Goal: Use online tool/utility: Utilize a website feature to perform a specific function

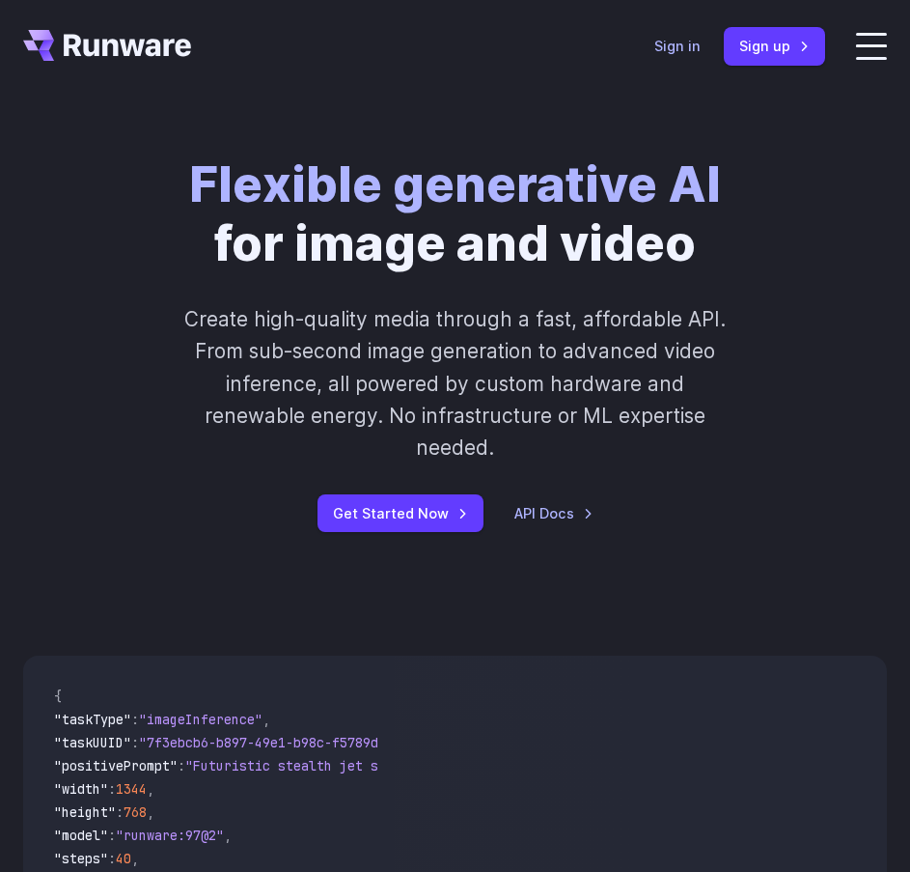
click at [673, 38] on link "Sign in" at bounding box center [677, 46] width 46 height 22
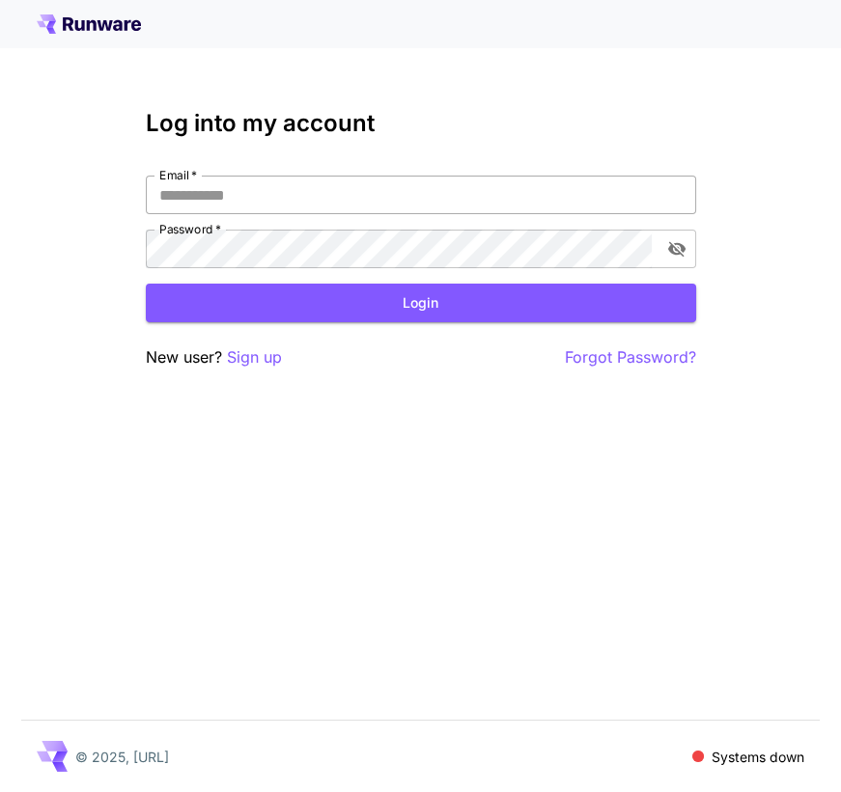
click at [240, 203] on input "Email   *" at bounding box center [421, 195] width 550 height 39
type input "**********"
click at [297, 291] on button "Login" at bounding box center [421, 304] width 550 height 40
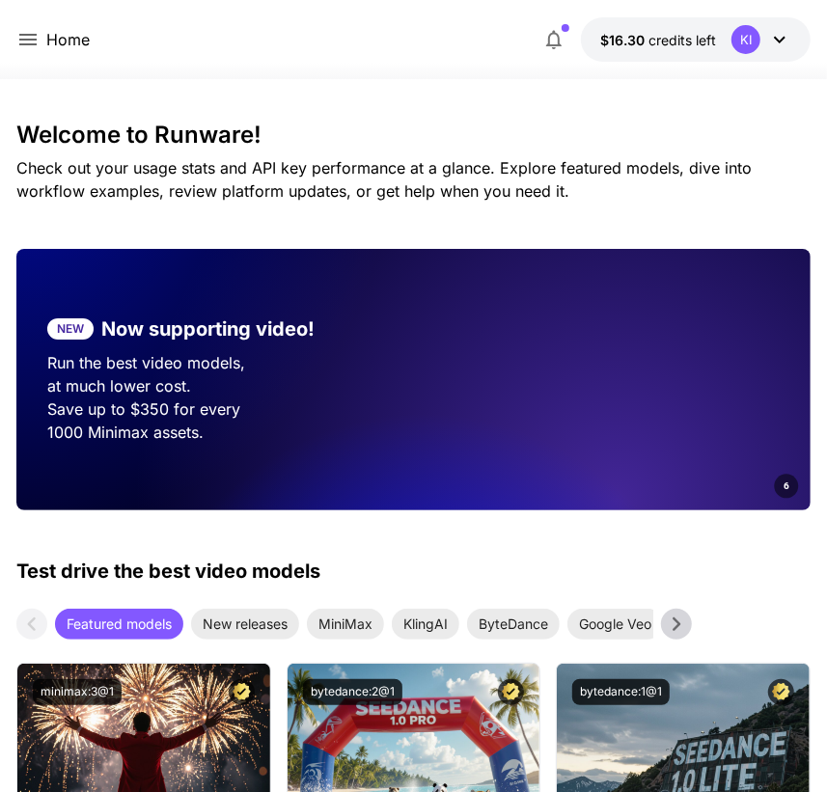
click at [23, 30] on icon at bounding box center [27, 39] width 23 height 23
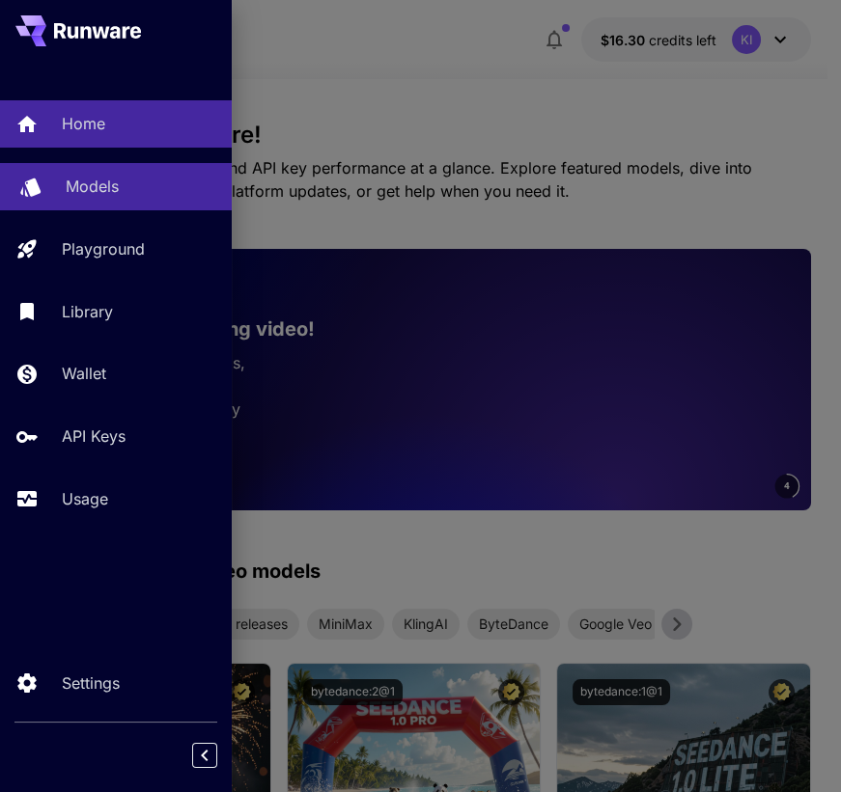
click at [81, 180] on p "Models" at bounding box center [92, 186] width 53 height 23
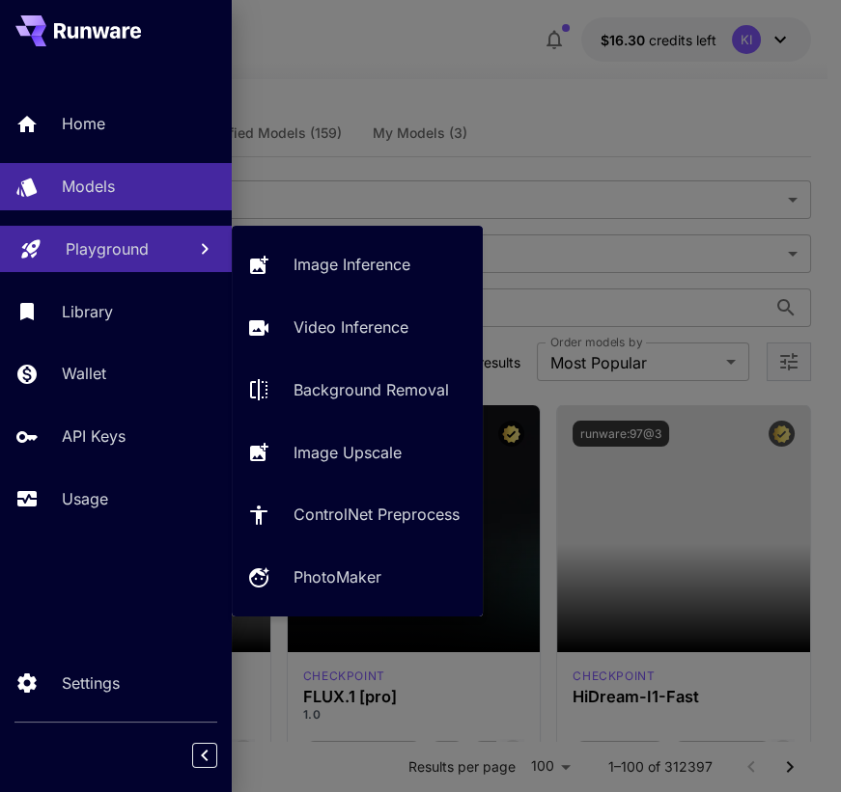
click at [77, 231] on link "Playground" at bounding box center [116, 249] width 232 height 47
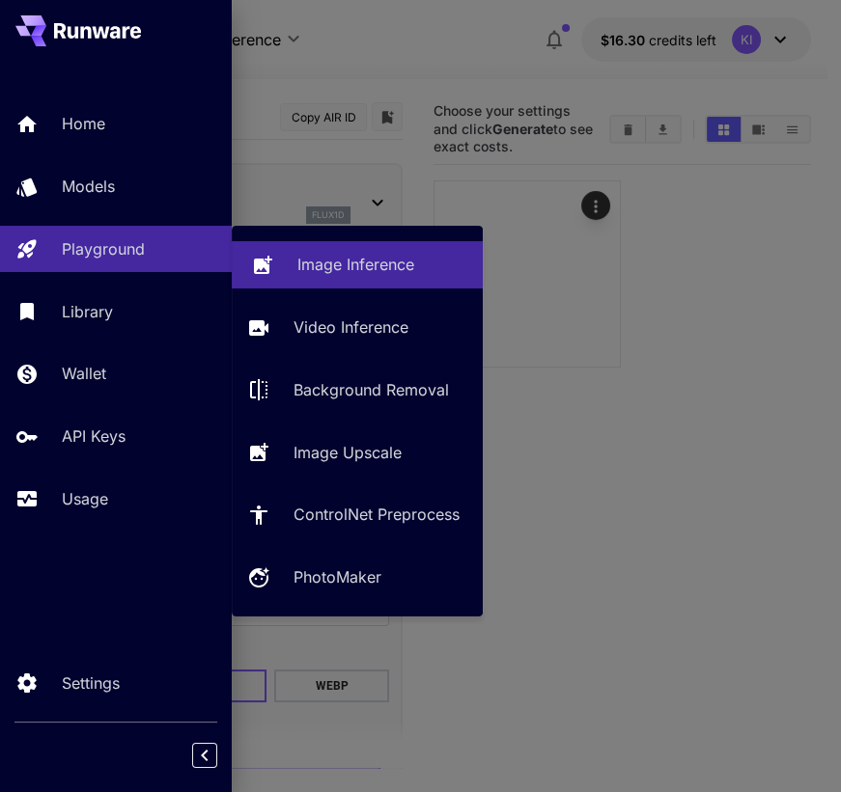
type input "**********"
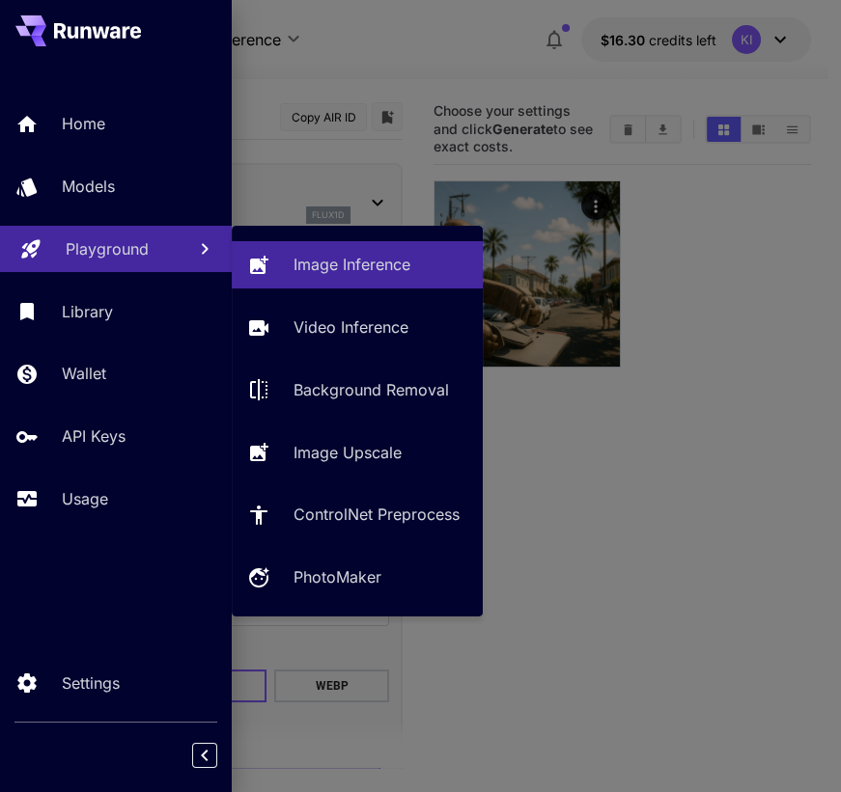
drag, startPoint x: 286, startPoint y: 259, endPoint x: 140, endPoint y: 251, distance: 146.0
click at [140, 251] on p "Playground" at bounding box center [107, 248] width 83 height 23
drag, startPoint x: 338, startPoint y: 261, endPoint x: 568, endPoint y: 183, distance: 242.4
click at [568, 183] on div at bounding box center [420, 396] width 841 height 792
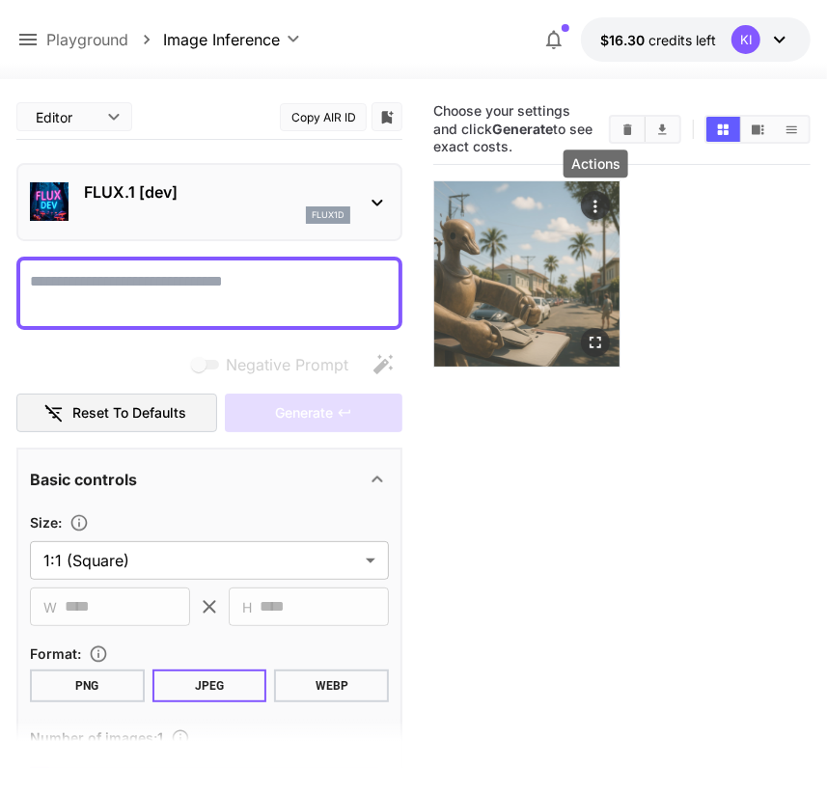
click at [601, 209] on icon "Actions" at bounding box center [595, 206] width 19 height 19
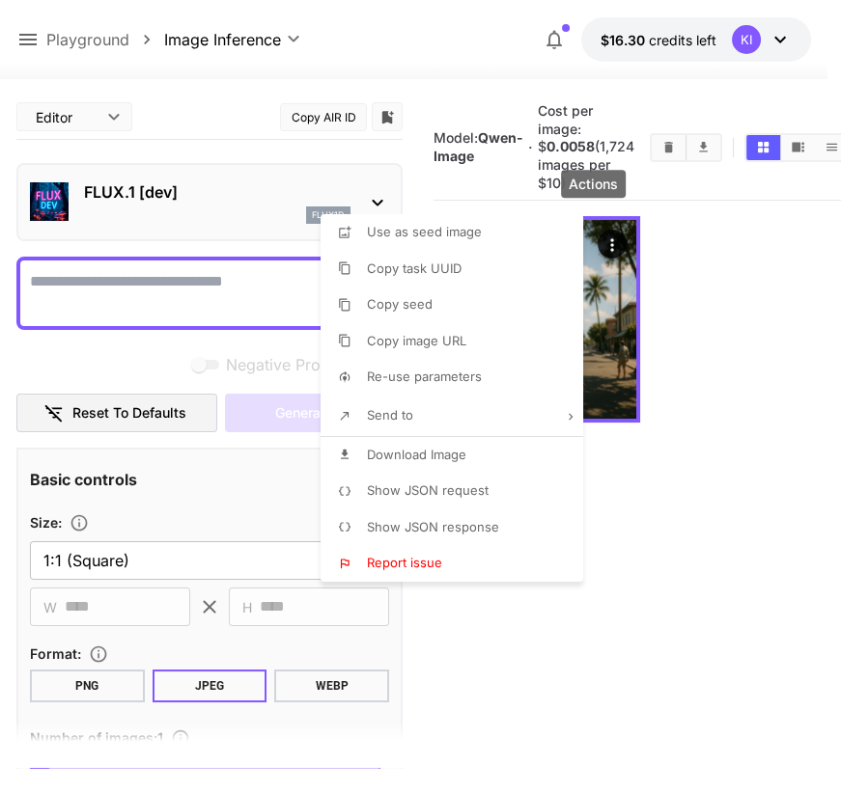
click at [431, 480] on li "Show JSON request" at bounding box center [457, 491] width 274 height 37
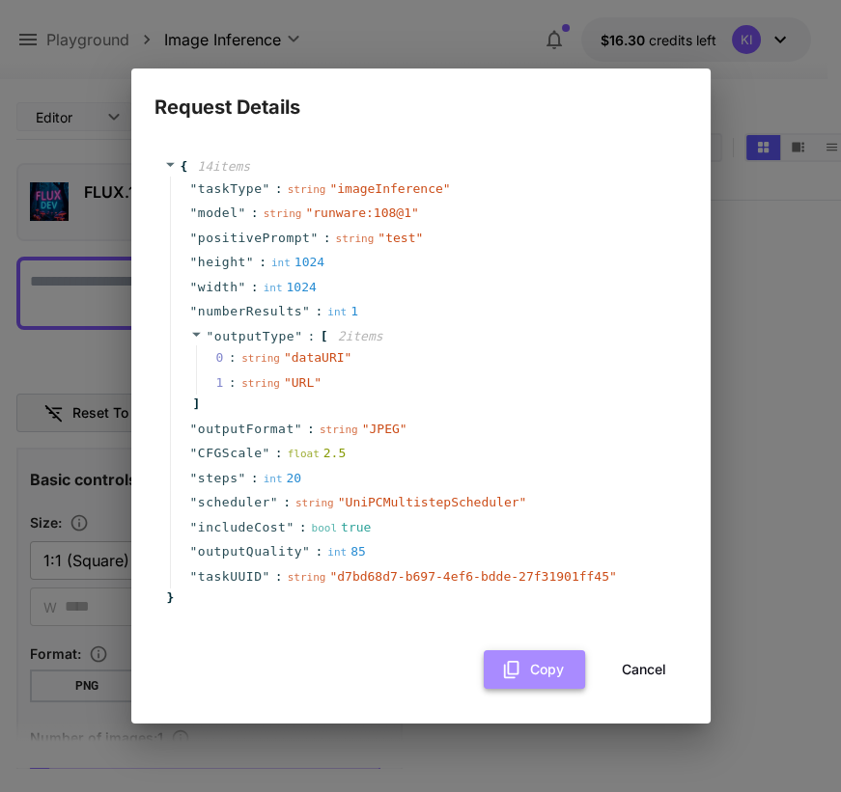
click at [502, 671] on icon "button" at bounding box center [511, 669] width 21 height 21
click at [612, 660] on button "Cancel" at bounding box center [643, 671] width 87 height 40
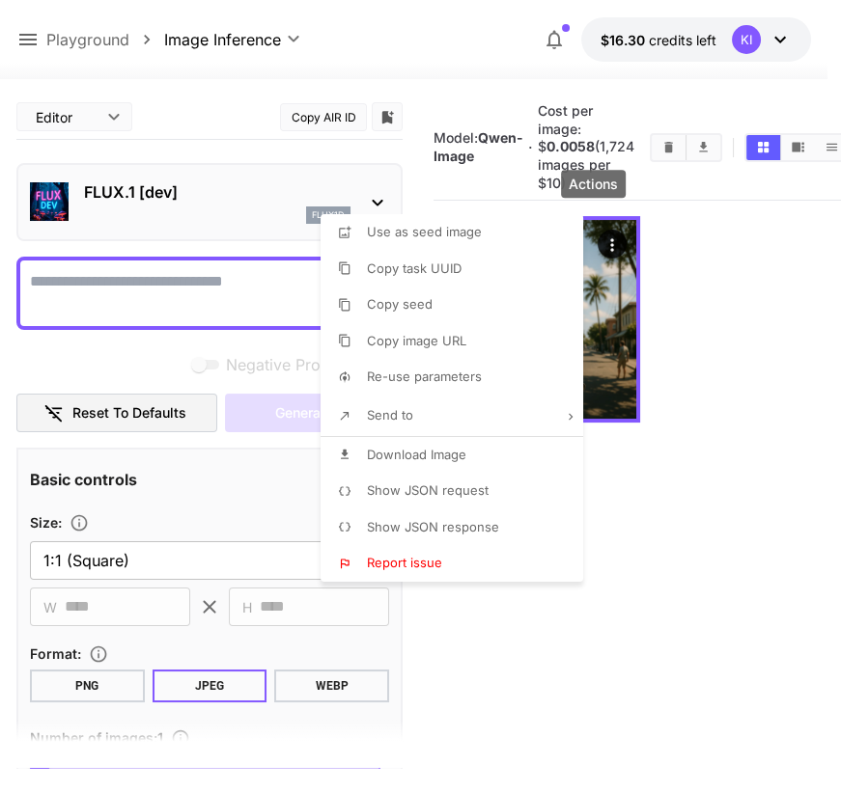
click at [413, 524] on span "Show JSON response" at bounding box center [433, 526] width 132 height 15
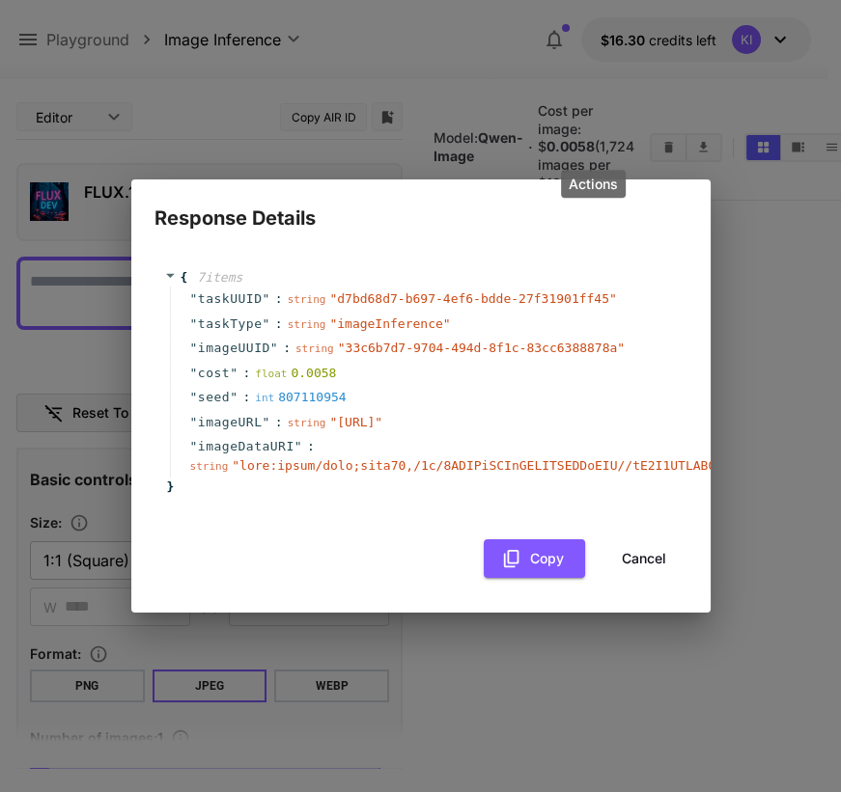
click at [525, 548] on div "{ 7 item s " taskUUID " : string " d7bd68d7-b697-4ef6-bdde-27f31901ff45 " " tas…" at bounding box center [420, 414] width 533 height 330
click at [503, 579] on button "Copy" at bounding box center [534, 560] width 101 height 40
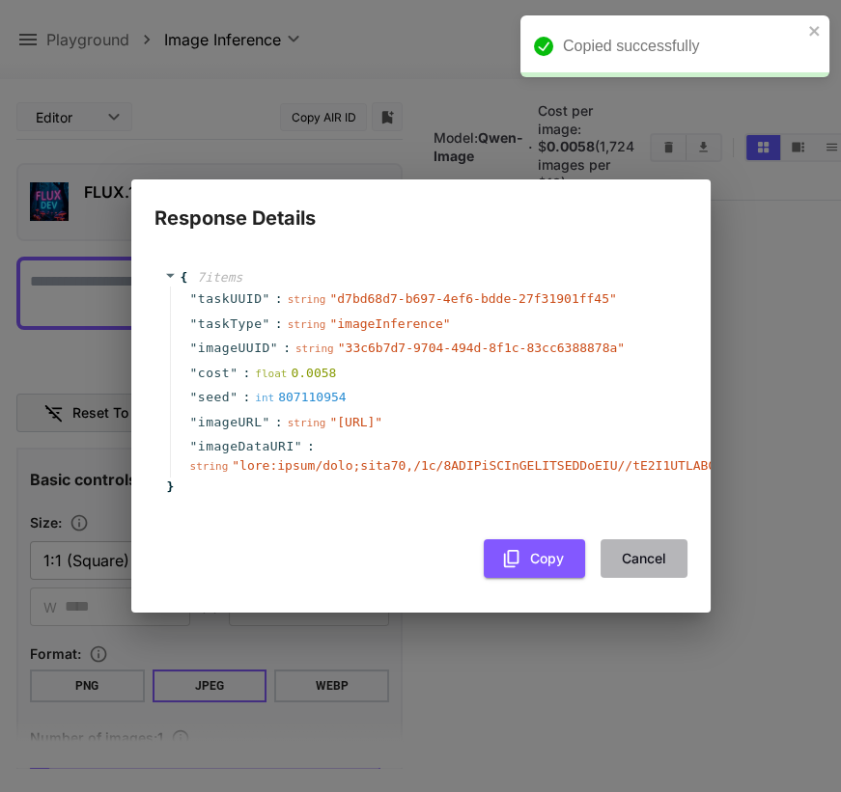
click at [650, 569] on button "Cancel" at bounding box center [643, 560] width 87 height 40
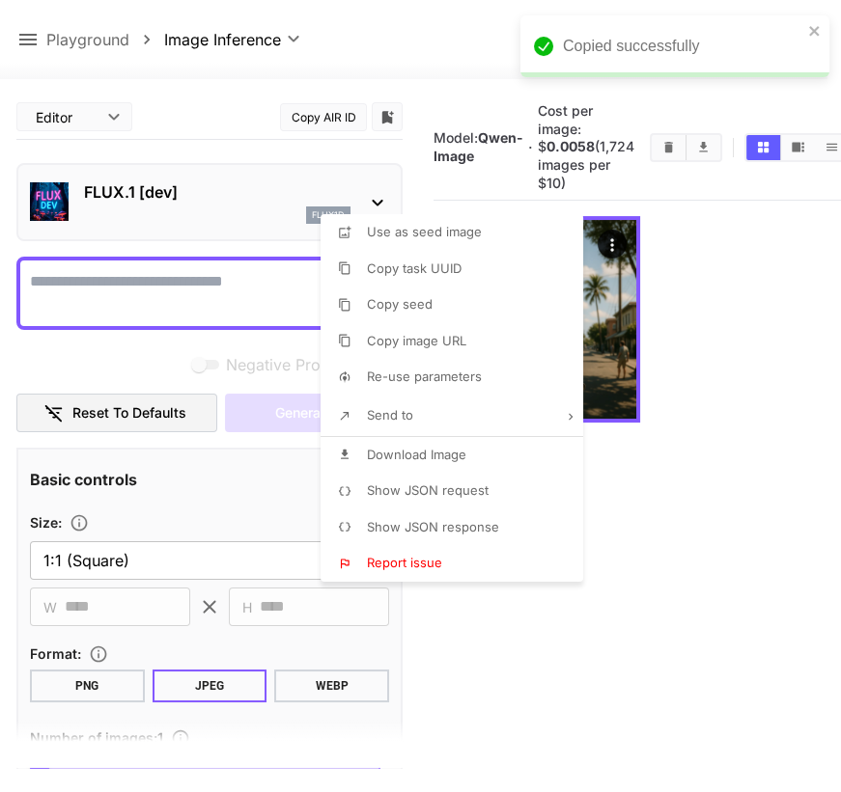
click at [240, 24] on div at bounding box center [420, 396] width 841 height 792
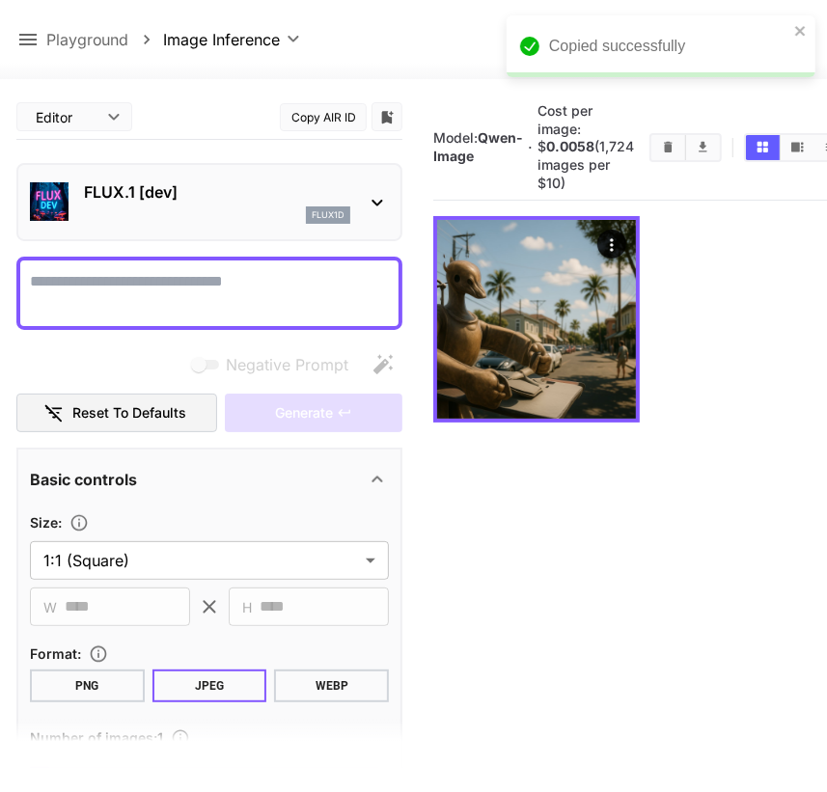
click at [227, 35] on body "**********" at bounding box center [413, 472] width 827 height 945
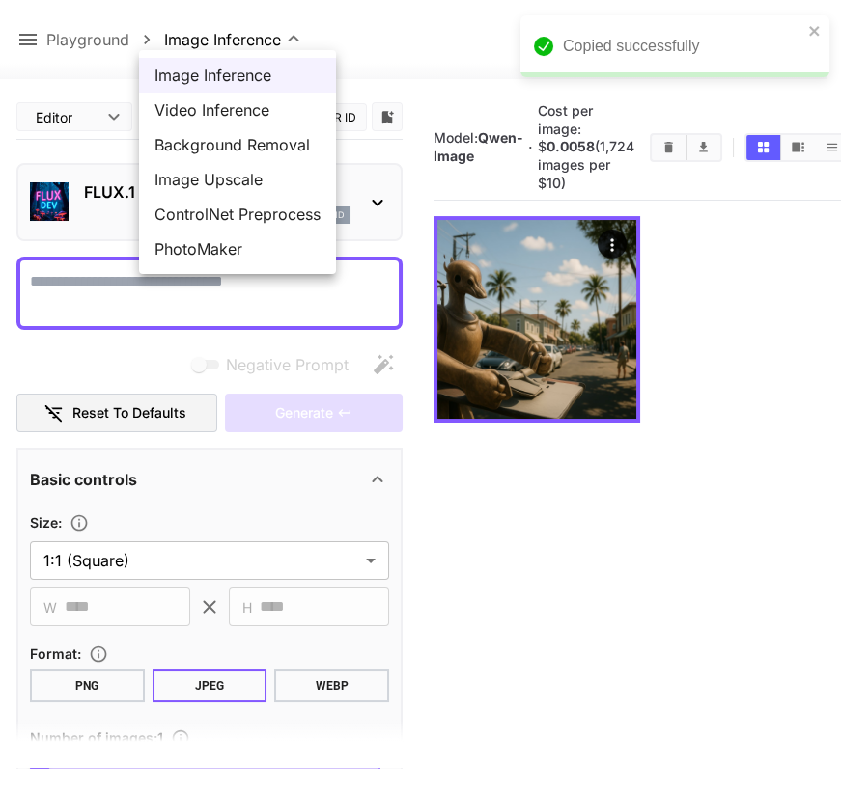
click at [225, 98] on span "Video Inference" at bounding box center [237, 109] width 166 height 23
type input "**********"
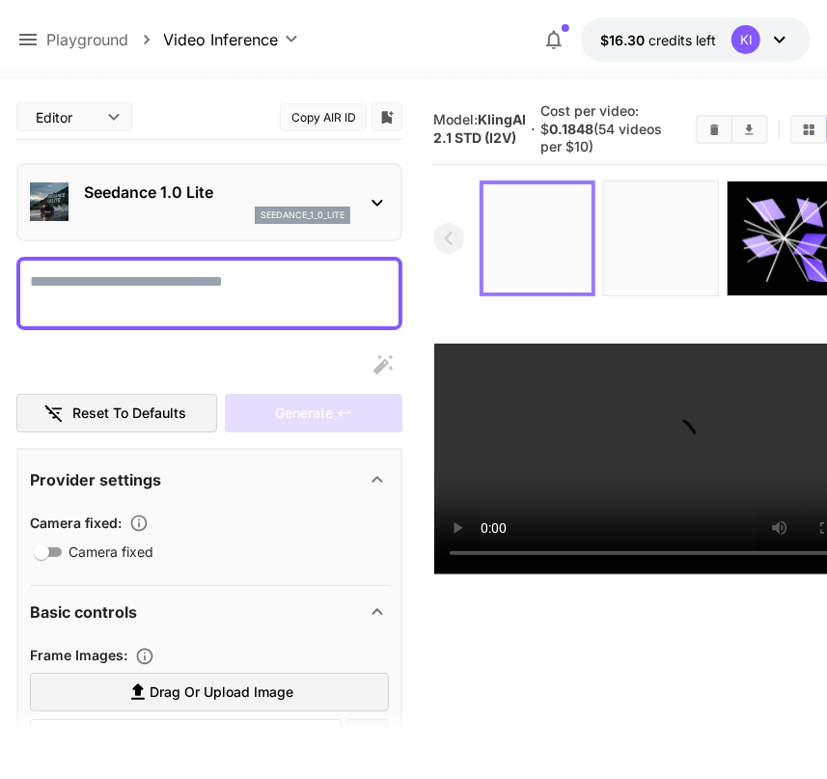
scroll to position [0, 69]
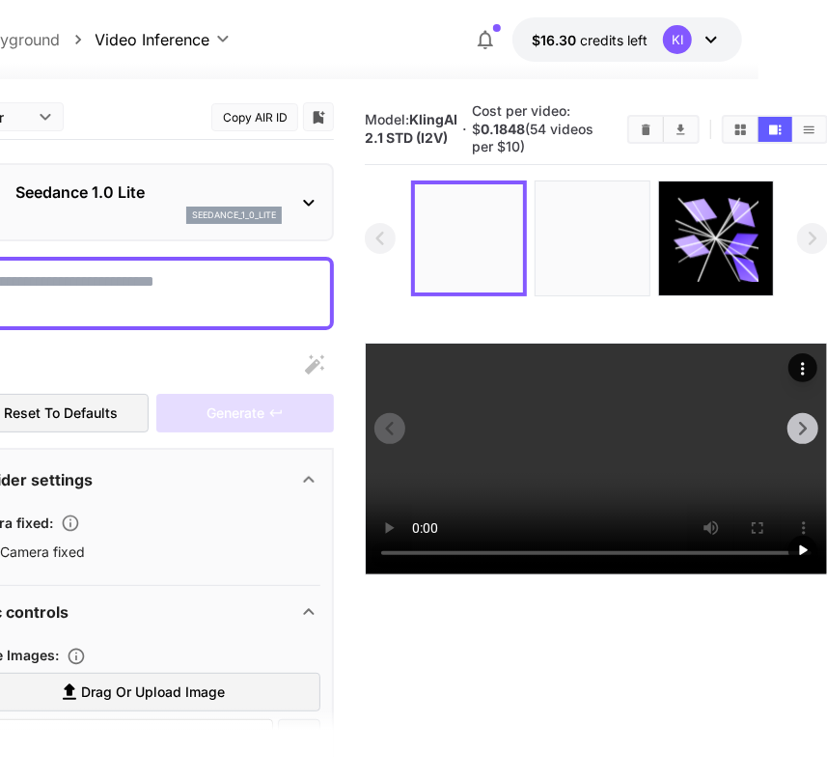
click at [798, 362] on icon "Actions" at bounding box center [802, 368] width 19 height 19
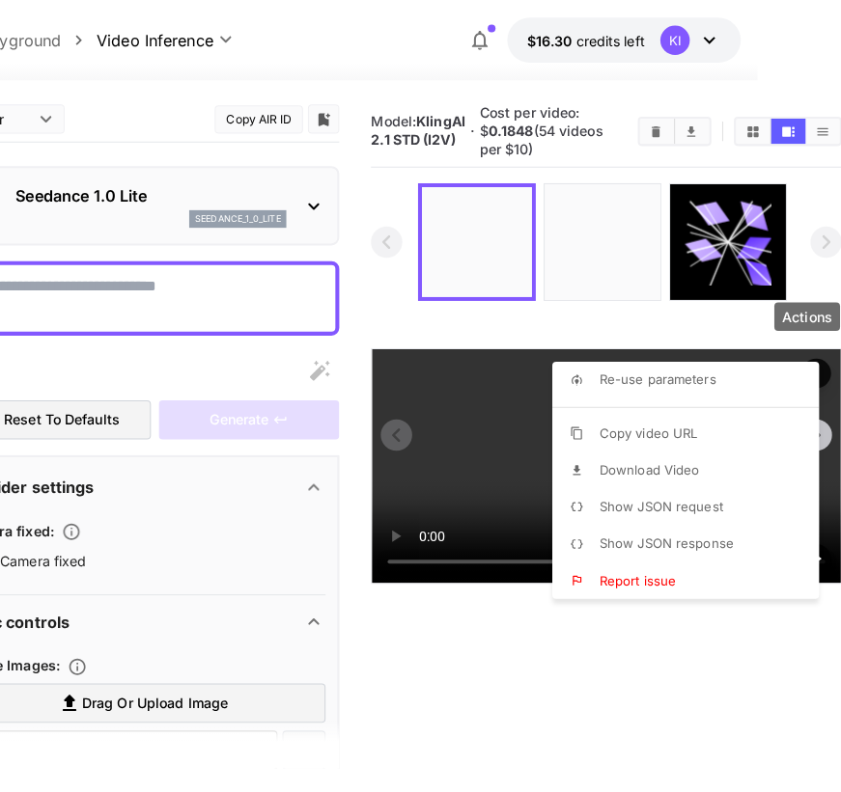
scroll to position [0, 56]
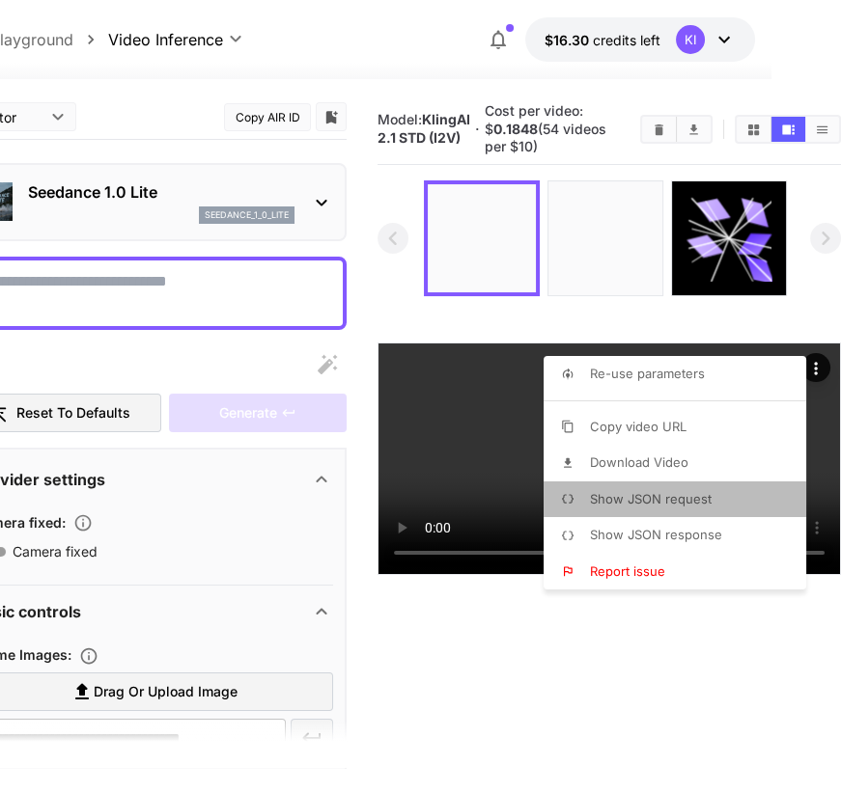
click at [645, 502] on span "Show JSON request" at bounding box center [651, 498] width 122 height 15
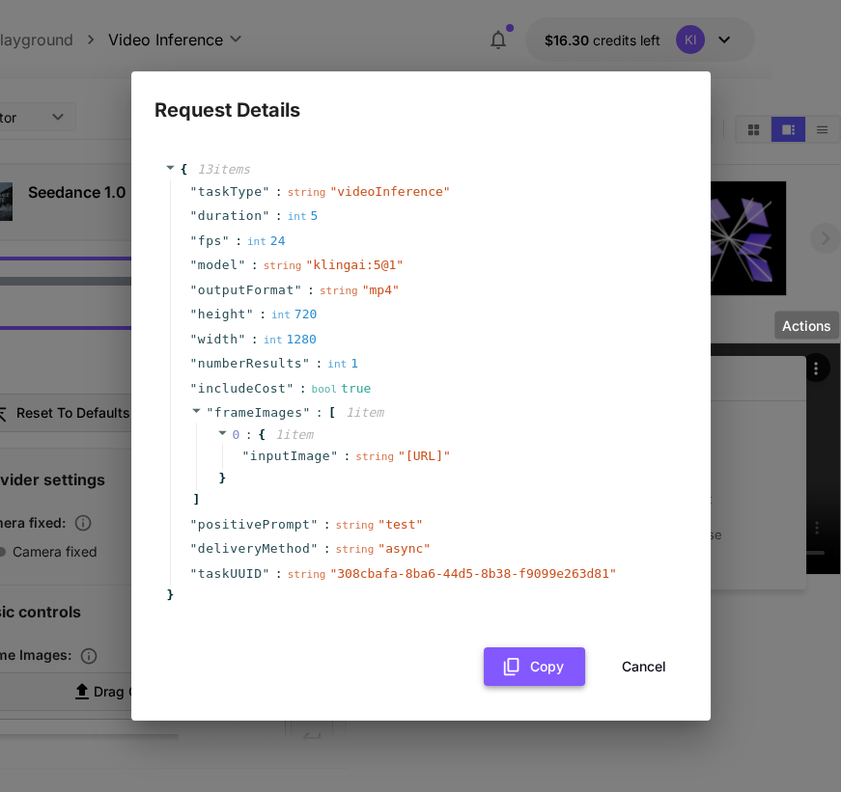
click at [532, 687] on button "Copy" at bounding box center [534, 668] width 101 height 40
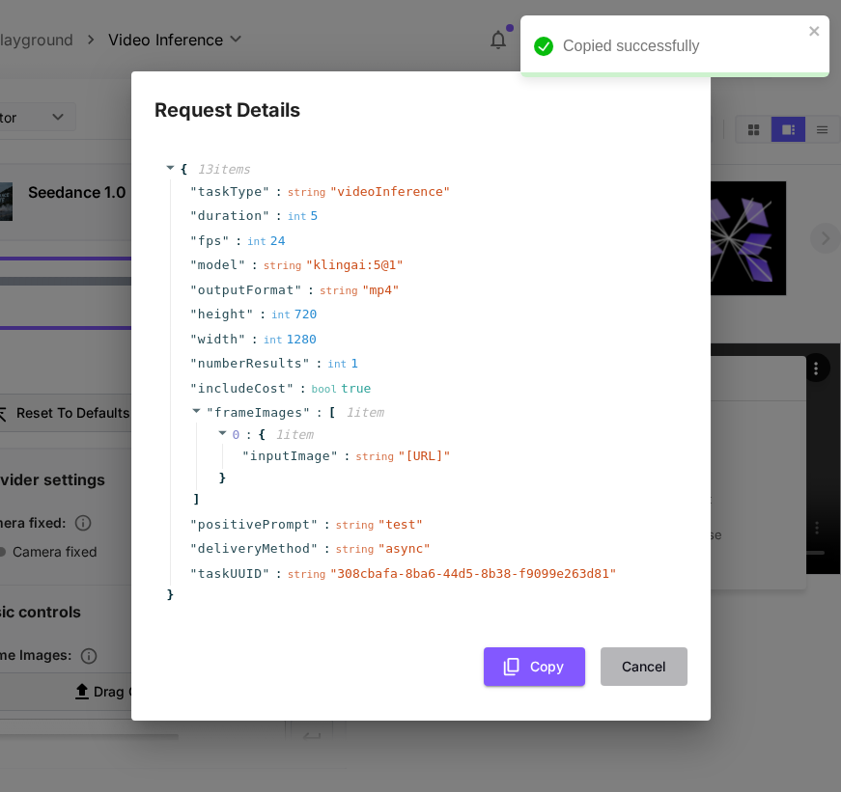
click at [625, 687] on button "Cancel" at bounding box center [643, 668] width 87 height 40
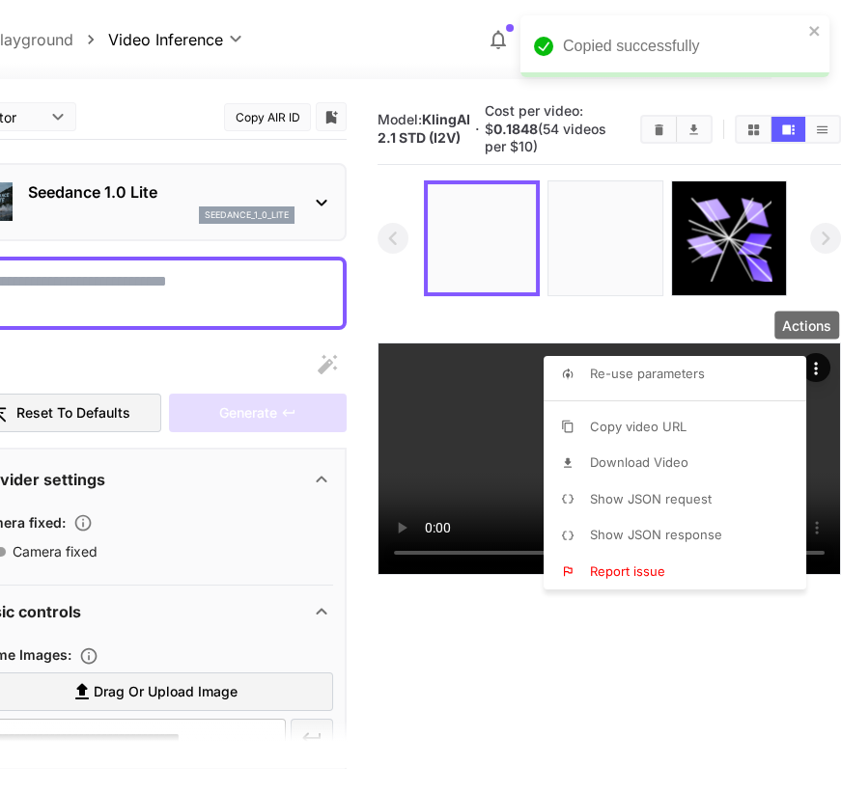
click at [661, 534] on span "Show JSON response" at bounding box center [656, 534] width 132 height 15
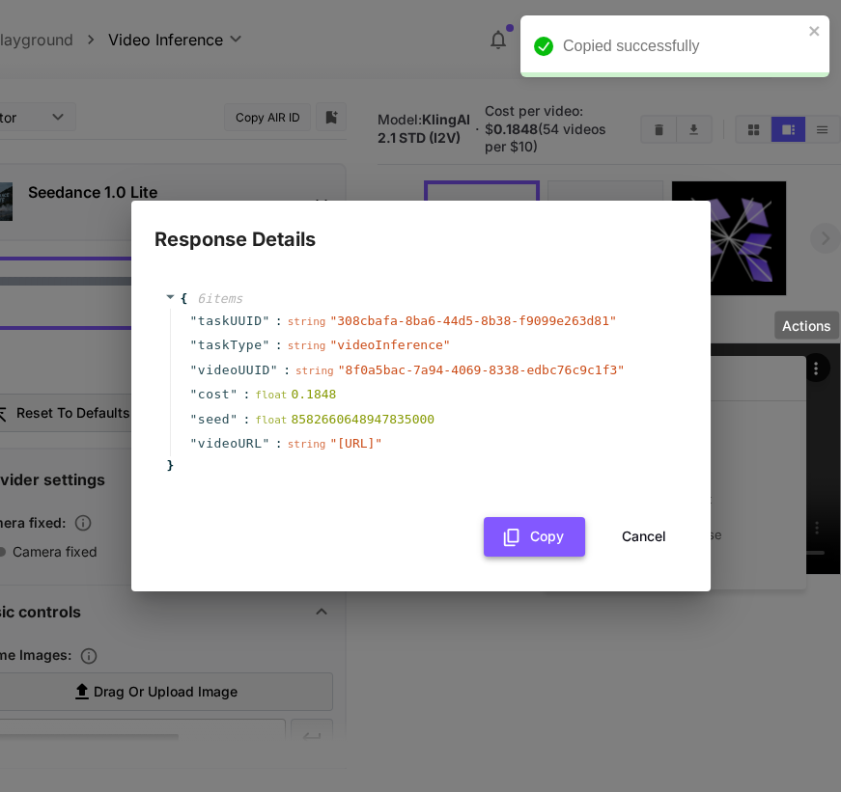
click at [529, 556] on button "Copy" at bounding box center [534, 537] width 101 height 40
